Goal: Information Seeking & Learning: Learn about a topic

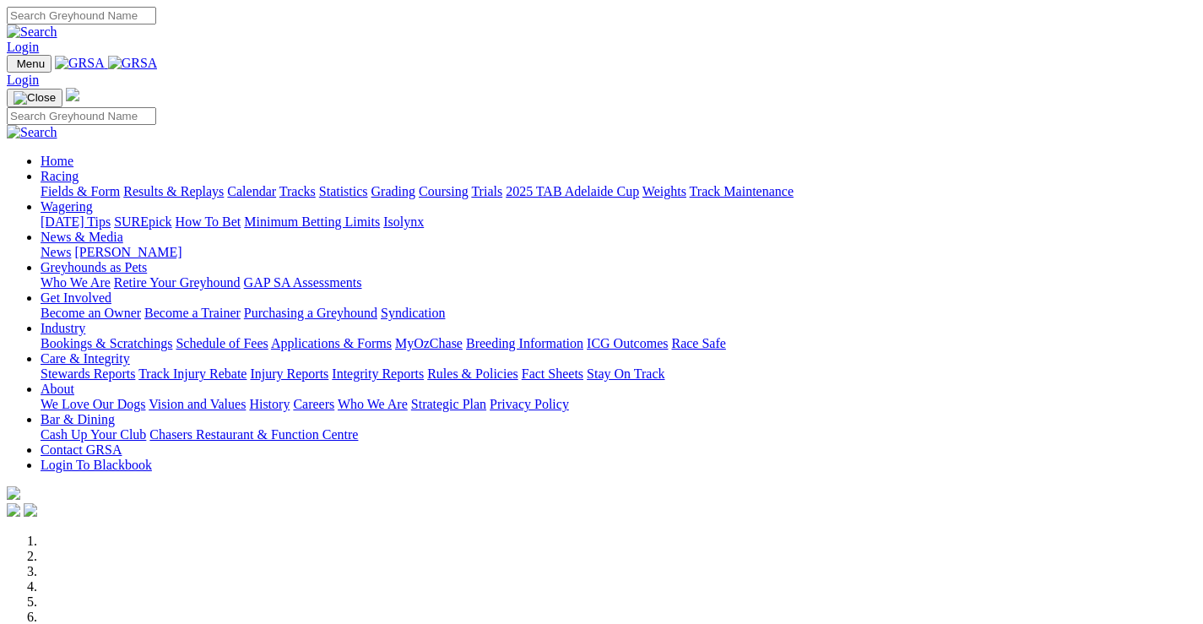
click at [78, 169] on link "Racing" at bounding box center [60, 176] width 38 height 14
click at [93, 199] on link "Wagering" at bounding box center [67, 206] width 52 height 14
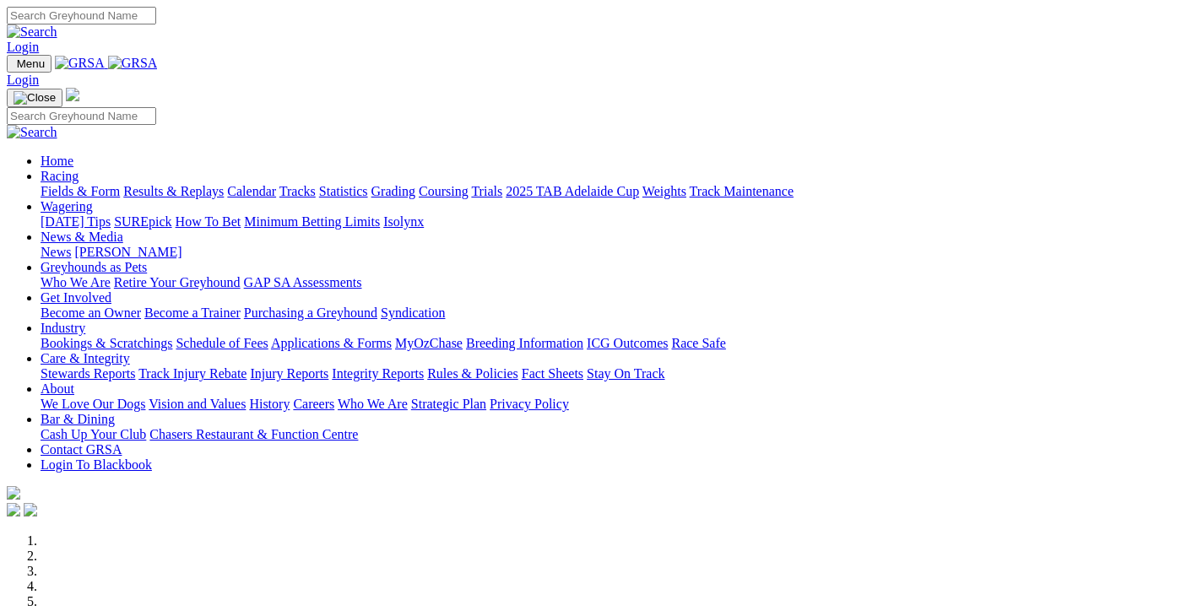
click at [78, 169] on link "Racing" at bounding box center [60, 176] width 38 height 14
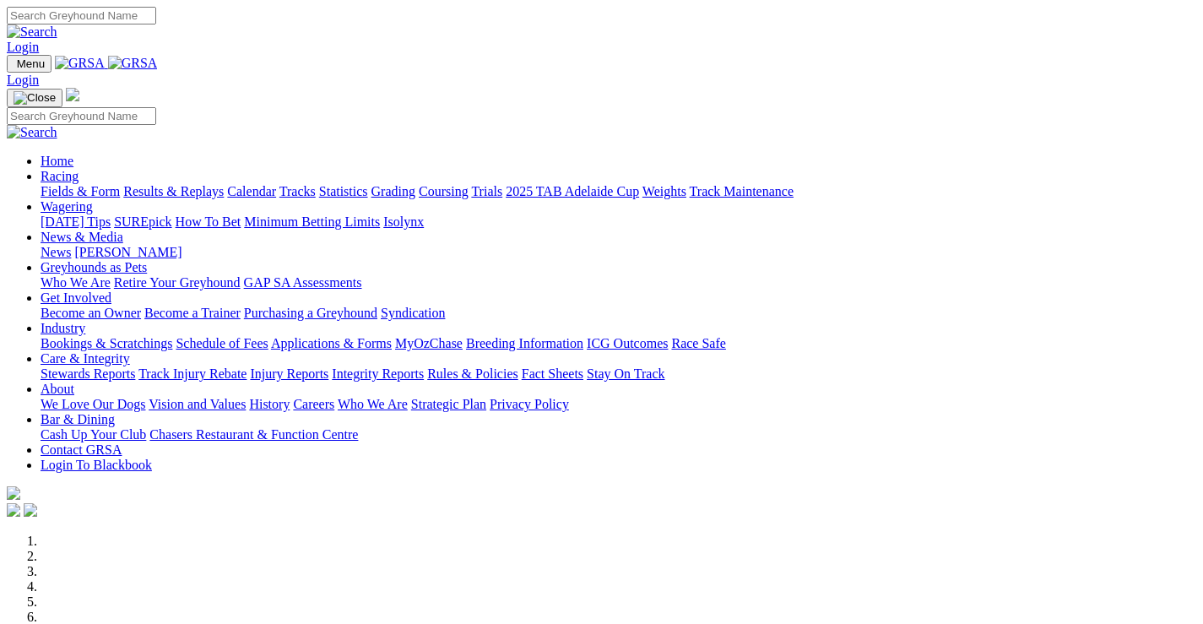
click at [78, 169] on link "Racing" at bounding box center [60, 176] width 38 height 14
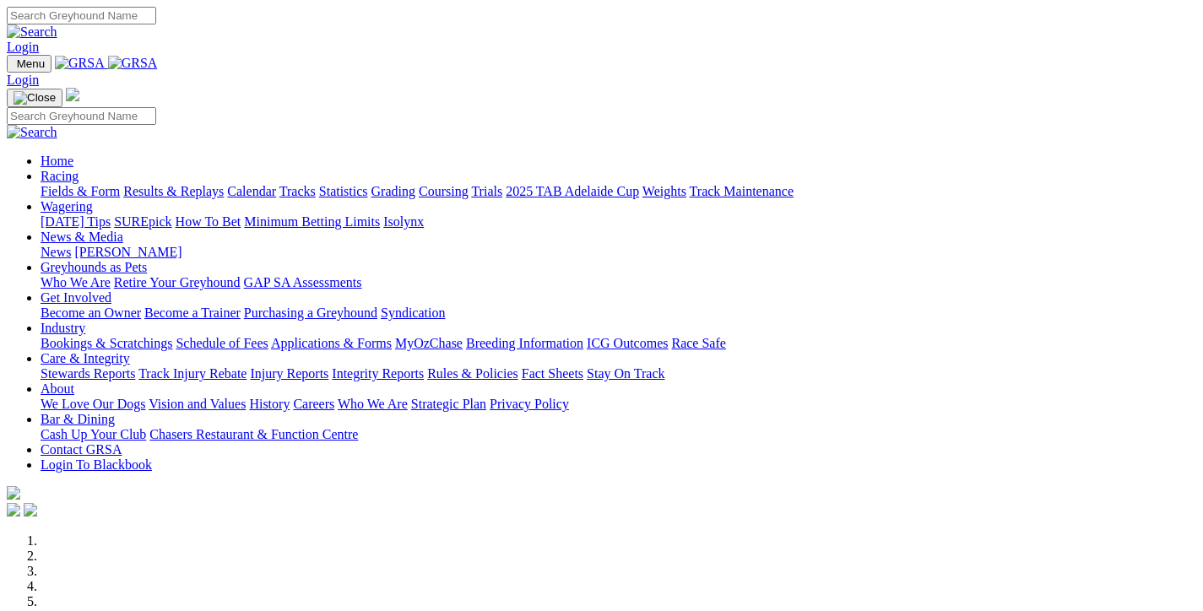
click at [99, 184] on link "Fields & Form" at bounding box center [80, 191] width 79 height 14
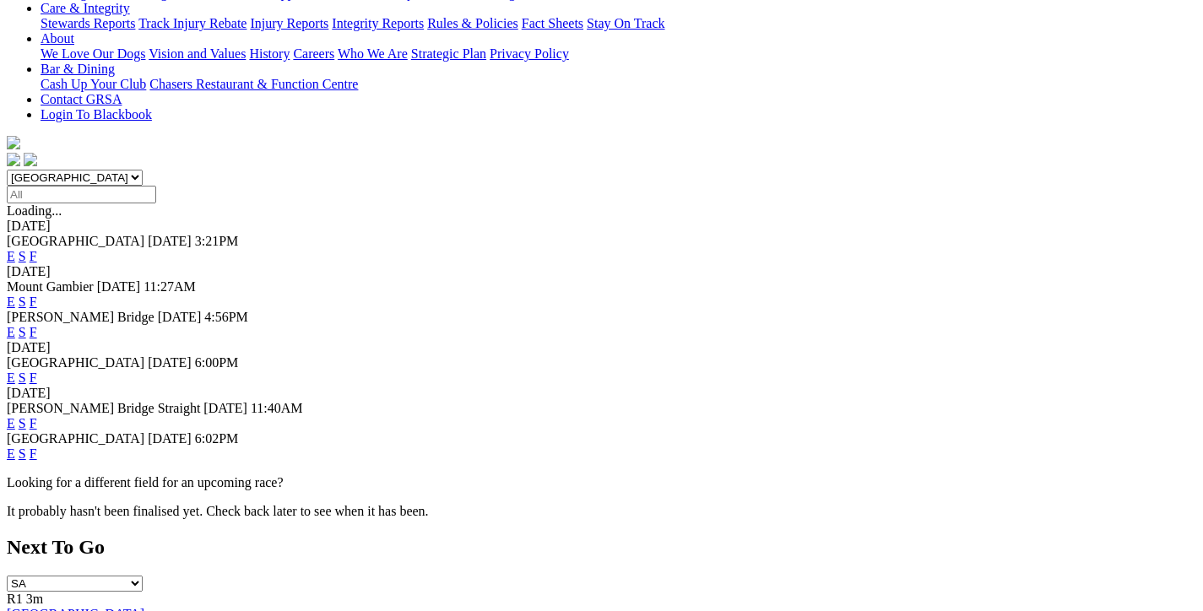
scroll to position [422, 0]
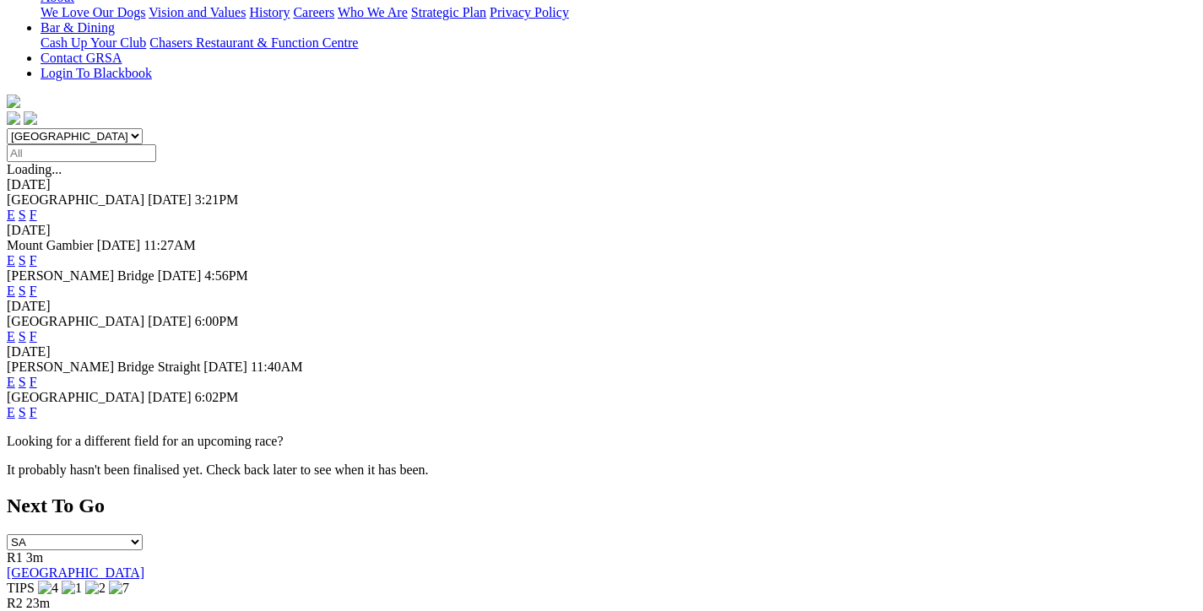
click at [37, 375] on link "F" at bounding box center [34, 382] width 8 height 14
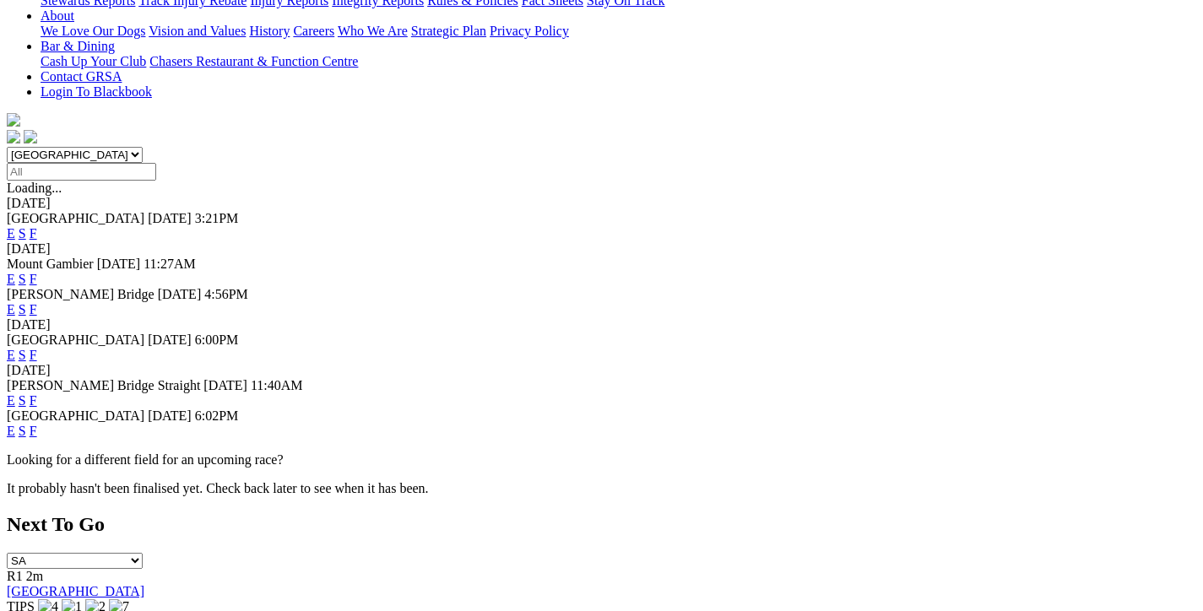
scroll to position [422, 0]
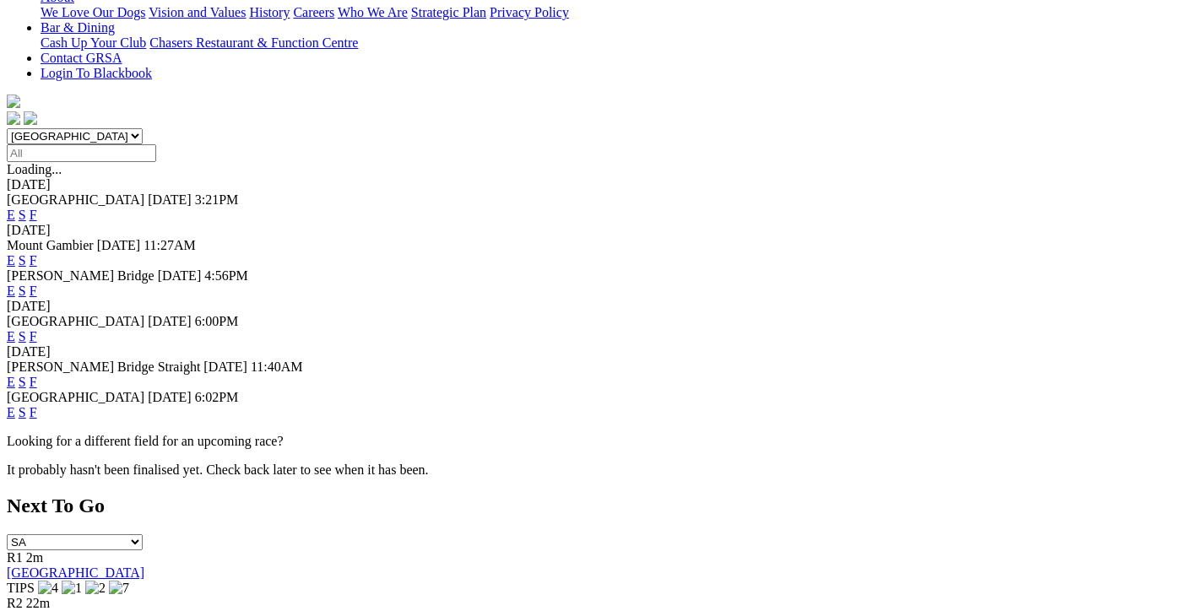
click at [37, 405] on link "F" at bounding box center [34, 412] width 8 height 14
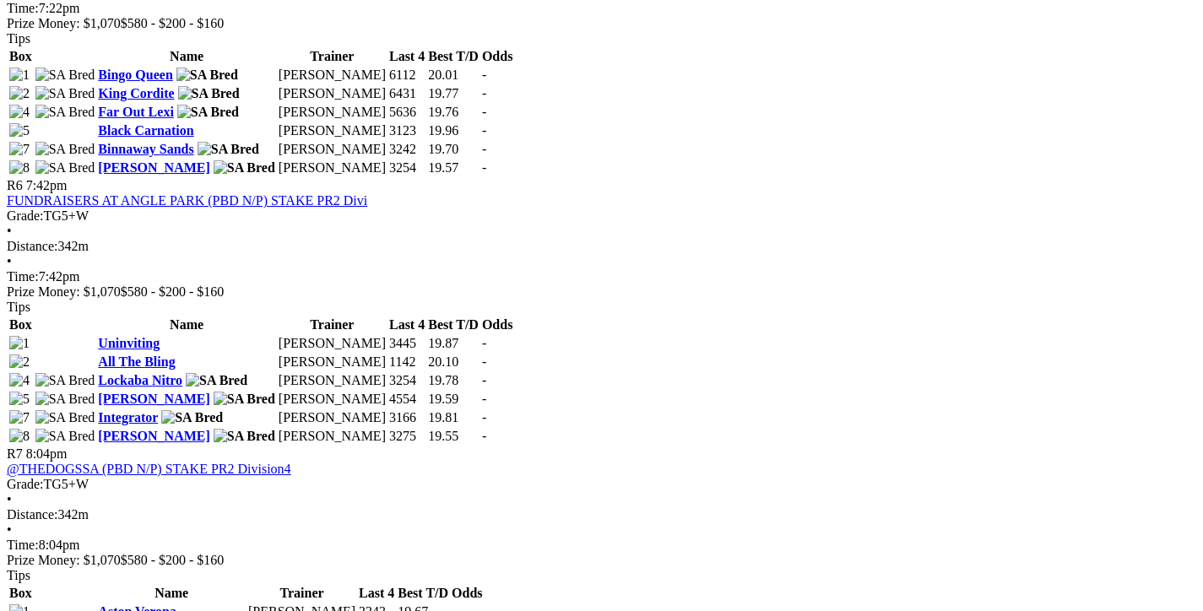
scroll to position [1857, 0]
